Goal: Task Accomplishment & Management: Complete application form

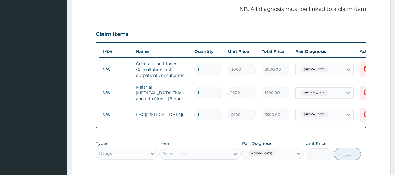
scroll to position [267, 0]
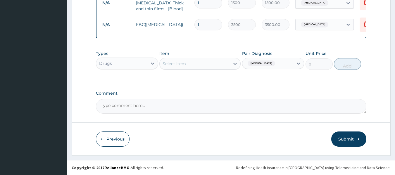
click at [117, 140] on button "Previous" at bounding box center [113, 139] width 34 height 15
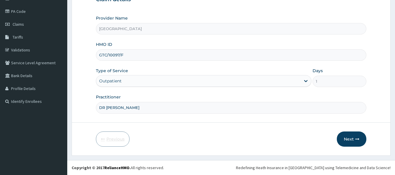
scroll to position [65, 0]
click at [346, 136] on button "Next" at bounding box center [352, 139] width 30 height 15
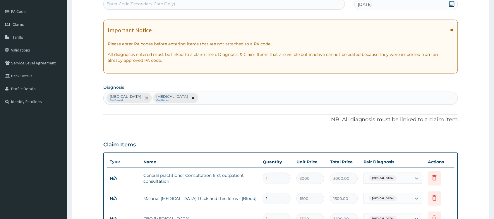
scroll to position [215, 0]
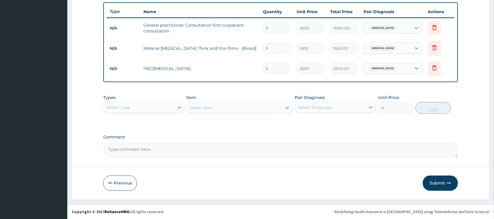
click at [208, 107] on div "Select Item" at bounding box center [240, 108] width 106 height 12
click at [160, 107] on div "Select Type" at bounding box center [139, 107] width 70 height 9
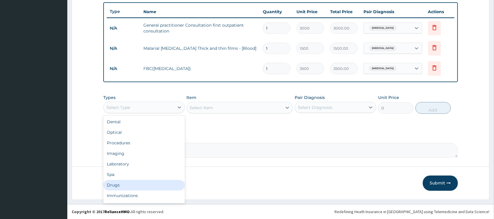
click at [145, 175] on div "Drugs" at bounding box center [144, 185] width 82 height 11
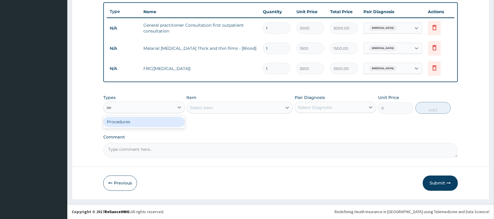
type input "a"
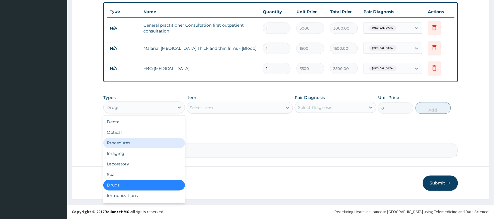
click at [240, 106] on div "Select Item" at bounding box center [234, 107] width 95 height 9
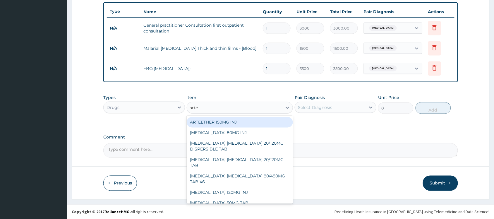
type input "artem"
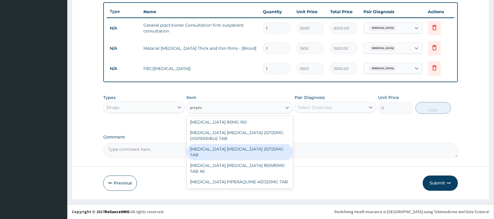
click at [249, 149] on div "ARTEMETHER LUMEFANTRINE 20/120MG TAB" at bounding box center [240, 152] width 106 height 16
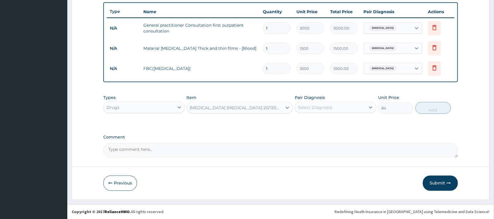
type input "84"
click at [335, 111] on div "Select Diagnosis" at bounding box center [330, 107] width 70 height 9
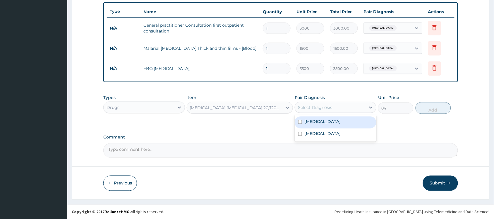
click at [335, 121] on div "Malaria" at bounding box center [336, 122] width 82 height 12
checkbox input "true"
click at [395, 108] on button "Add" at bounding box center [432, 108] width 35 height 12
type input "0"
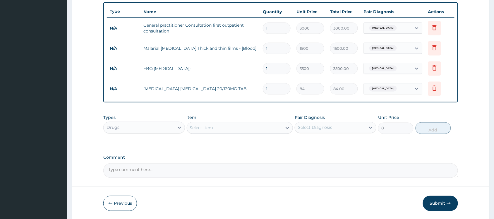
type input "18"
type input "1512.00"
type input "18"
click at [236, 130] on div "Select Item" at bounding box center [234, 127] width 95 height 9
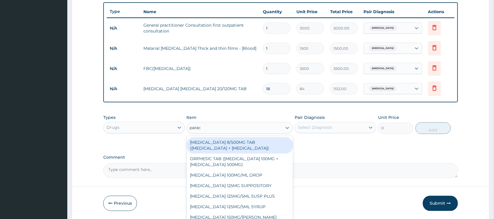
type input "parace"
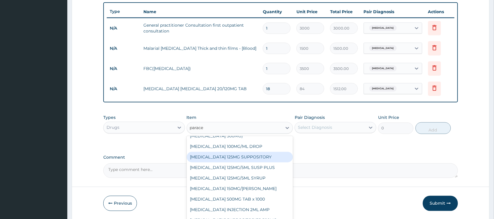
scroll to position [52, 0]
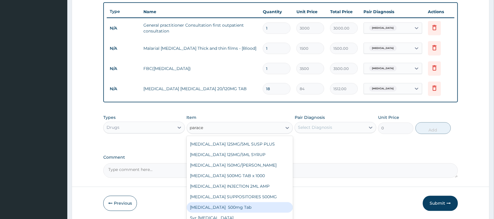
click at [262, 175] on div "Paracetamol 500mg Tab" at bounding box center [240, 207] width 106 height 11
type input "25"
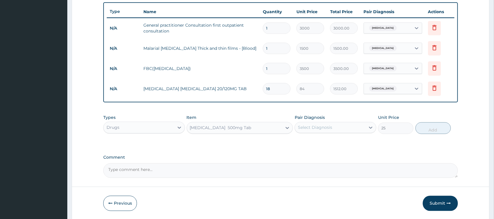
click at [319, 132] on div "Select Diagnosis" at bounding box center [330, 127] width 70 height 9
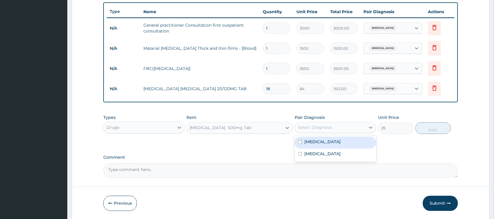
click at [317, 143] on label "Malaria" at bounding box center [322, 142] width 36 height 6
checkbox input "true"
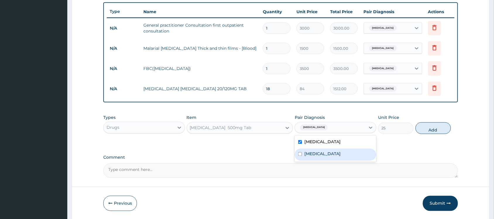
click at [319, 153] on label "Upper respiratory infection" at bounding box center [322, 154] width 36 height 6
checkbox input "true"
click at [395, 128] on button "Add" at bounding box center [432, 128] width 35 height 12
type input "0"
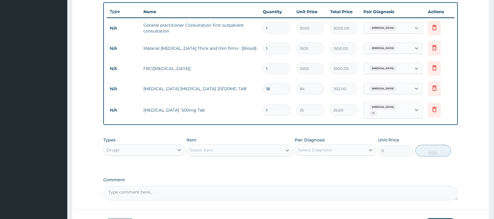
type input "18"
type input "450.00"
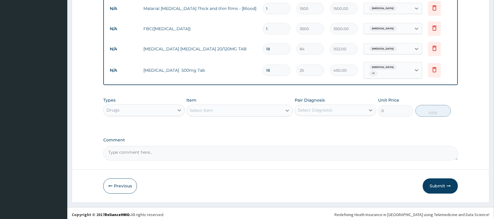
scroll to position [255, 0]
type input "18"
click at [237, 106] on div "Select Item" at bounding box center [234, 110] width 95 height 9
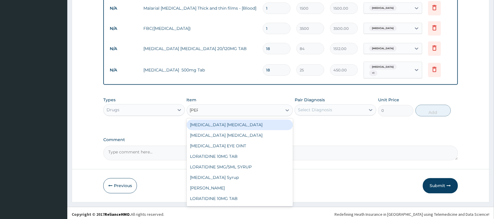
type input "lorat"
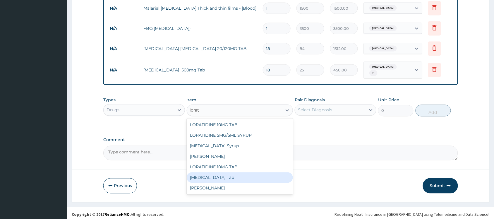
click at [222, 172] on div "Loratadine Tab" at bounding box center [240, 177] width 106 height 11
type input "50"
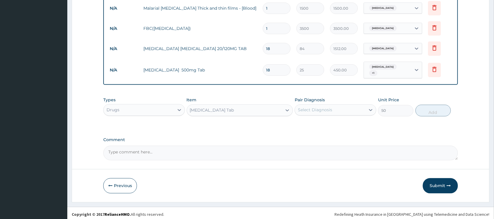
click at [241, 108] on div "Loratadine Tab" at bounding box center [234, 110] width 95 height 9
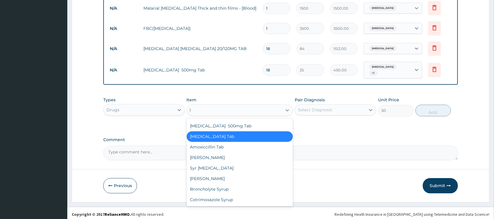
scroll to position [6880, 0]
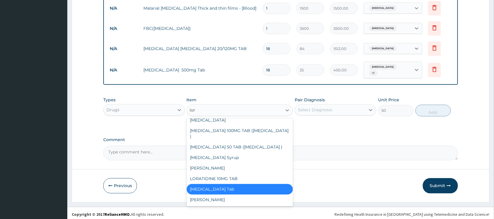
type input "lora"
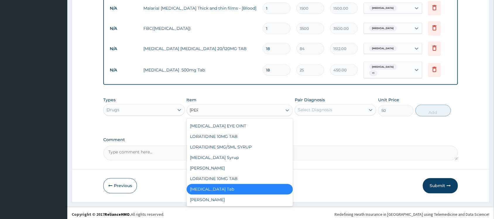
scroll to position [20, 0]
click at [241, 174] on div "LORATIDINE 10MG TAB" at bounding box center [240, 179] width 106 height 11
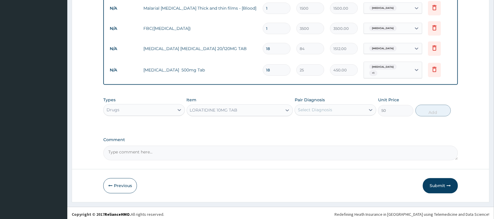
type input "75"
click at [316, 107] on div "Select Diagnosis" at bounding box center [315, 110] width 34 height 6
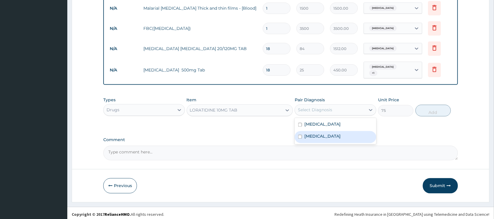
click at [314, 133] on label "Upper respiratory infection" at bounding box center [322, 136] width 36 height 6
checkbox input "true"
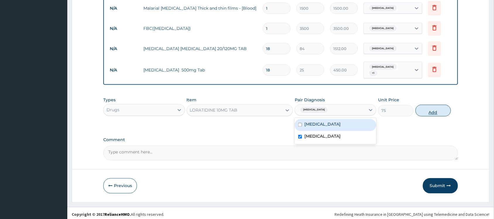
click at [395, 106] on button "Add" at bounding box center [432, 111] width 35 height 12
type input "0"
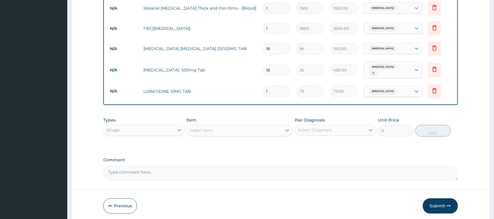
type input "10"
type input "750.00"
type input "10"
click at [233, 129] on div "Select Item" at bounding box center [234, 130] width 95 height 9
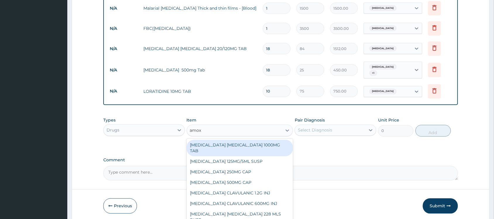
type input "amox"
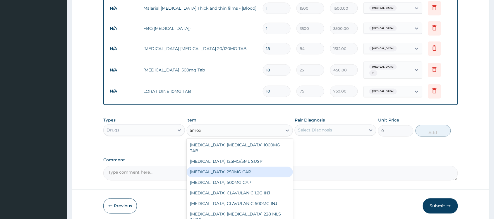
click at [242, 169] on div "AMOXICILLIN 250MG CAP" at bounding box center [240, 172] width 106 height 11
type input "35"
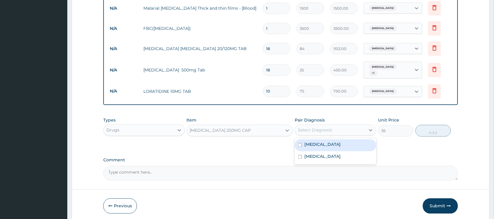
drag, startPoint x: 335, startPoint y: 127, endPoint x: 333, endPoint y: 152, distance: 25.8
click at [333, 136] on div "option Upper respiratory infection, selected. option Malaria focused, 1 of 2. 2…" at bounding box center [336, 130] width 82 height 11
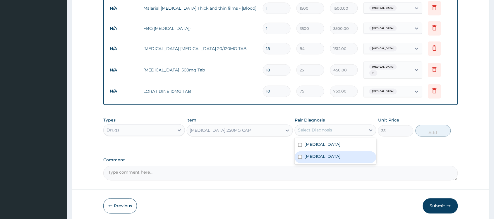
click at [333, 154] on label "Upper respiratory infection" at bounding box center [322, 157] width 36 height 6
checkbox input "true"
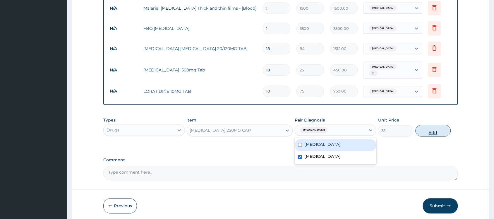
click at [395, 128] on button "Add" at bounding box center [432, 131] width 35 height 12
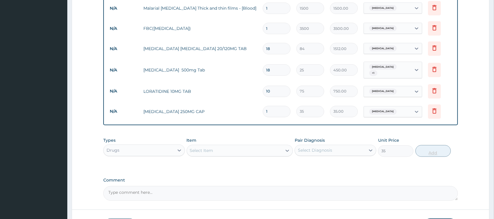
type input "0"
type input "15"
type input "525.00"
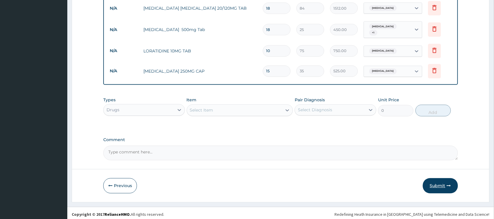
click at [395, 175] on button "Submit" at bounding box center [440, 185] width 35 height 15
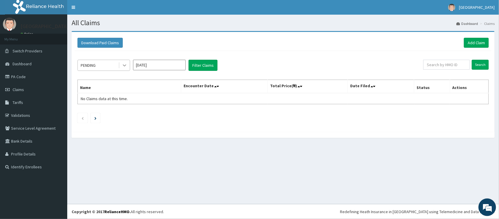
click at [120, 63] on div at bounding box center [124, 65] width 11 height 11
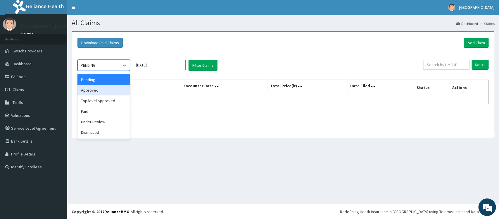
click at [102, 94] on div "Approved" at bounding box center [104, 90] width 53 height 11
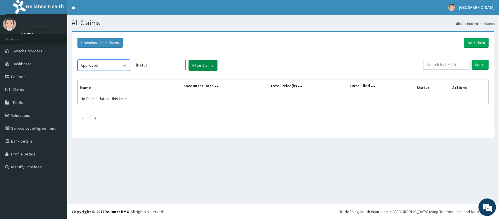
click at [203, 63] on button "Filter Claims" at bounding box center [203, 65] width 29 height 11
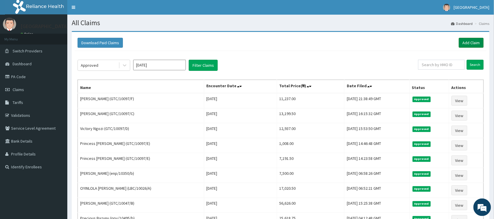
click at [467, 42] on link "Add Claim" at bounding box center [471, 43] width 25 height 10
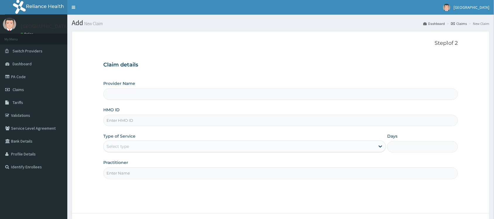
type input "[GEOGRAPHIC_DATA]"
click at [152, 120] on input "HMO ID" at bounding box center [280, 120] width 354 height 11
type input "enp/10350/a"
click at [111, 148] on div "Select type" at bounding box center [117, 146] width 23 height 6
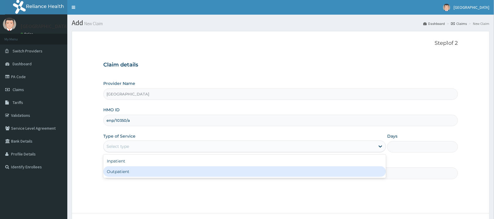
click at [116, 173] on div "Outpatient" at bounding box center [244, 171] width 283 height 11
type input "1"
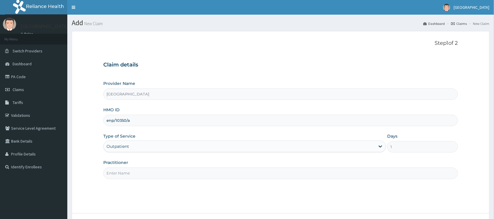
click at [128, 172] on input "Practitioner" at bounding box center [280, 172] width 354 height 11
type input "DR Dike"
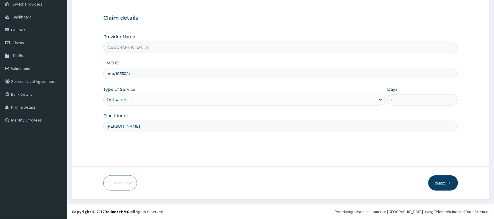
click at [433, 183] on button "Next" at bounding box center [443, 182] width 30 height 15
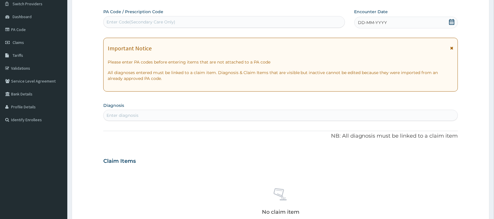
click at [321, 19] on div "Enter Code(Secondary Care Only)" at bounding box center [224, 21] width 241 height 9
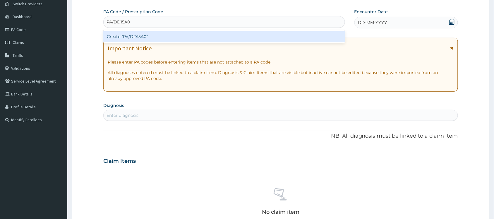
type input "PA/DD15A0"
click at [354, 34] on div "PA Code / Prescription Code option Create "PA/DD15A0" focused, 1 of 1. 1 result…" at bounding box center [280, 160] width 354 height 303
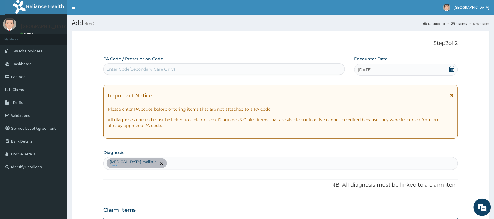
scroll to position [175, 0]
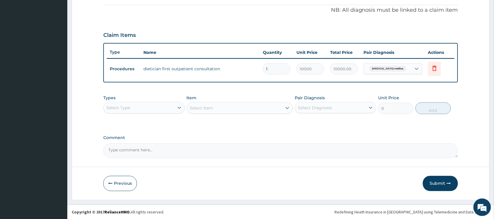
click at [140, 100] on div "Types Select Type" at bounding box center [144, 104] width 82 height 19
click at [137, 109] on div "Select Type" at bounding box center [139, 107] width 70 height 9
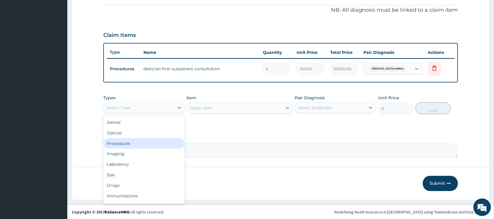
click at [132, 140] on div "Procedures" at bounding box center [144, 143] width 82 height 11
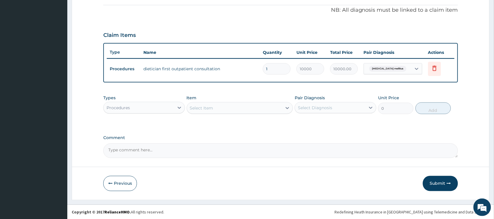
click at [220, 109] on div "Select Item" at bounding box center [234, 107] width 95 height 9
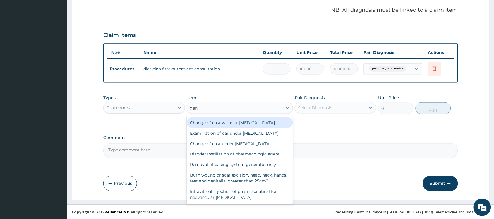
type input "gene"
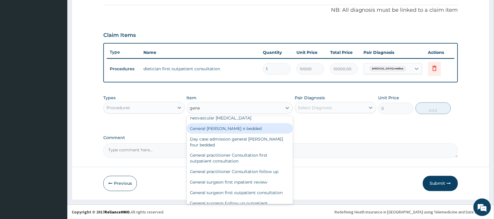
scroll to position [77, 0]
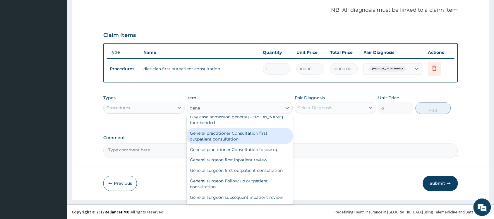
click at [262, 143] on div "General practitioner Consultation first outpatient consultation" at bounding box center [240, 136] width 106 height 16
type input "3000"
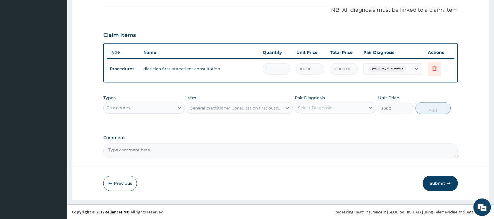
click at [334, 105] on div "Select Diagnosis" at bounding box center [330, 107] width 70 height 9
click at [335, 121] on label "Diabetes mellitus" at bounding box center [331, 122] width 54 height 6
checkbox input "true"
click at [424, 112] on button "Add" at bounding box center [432, 108] width 35 height 12
type input "0"
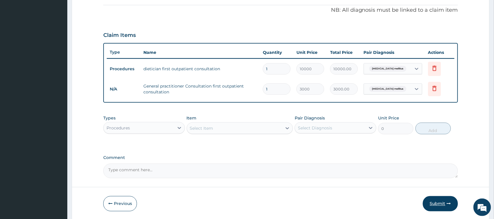
click at [434, 200] on button "Submit" at bounding box center [440, 203] width 35 height 15
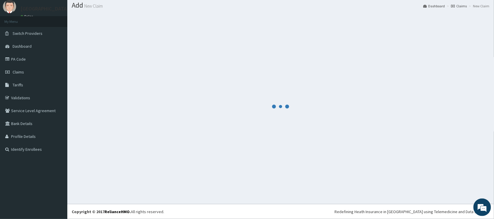
scroll to position [175, 0]
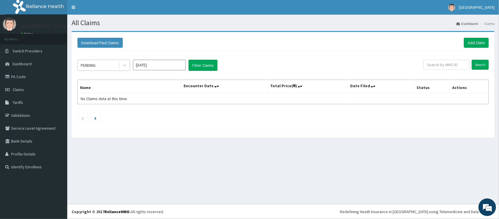
click at [109, 68] on div "PENDING" at bounding box center [98, 65] width 41 height 9
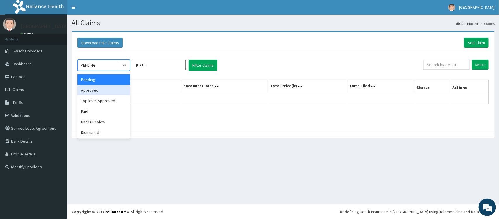
click at [105, 89] on div "Approved" at bounding box center [104, 90] width 53 height 11
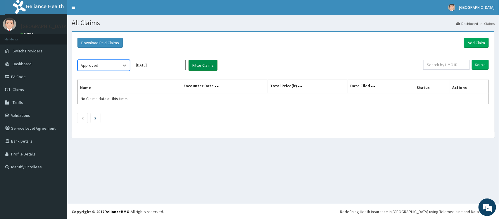
click at [199, 68] on button "Filter Claims" at bounding box center [203, 65] width 29 height 11
